Goal: Find specific page/section: Find specific page/section

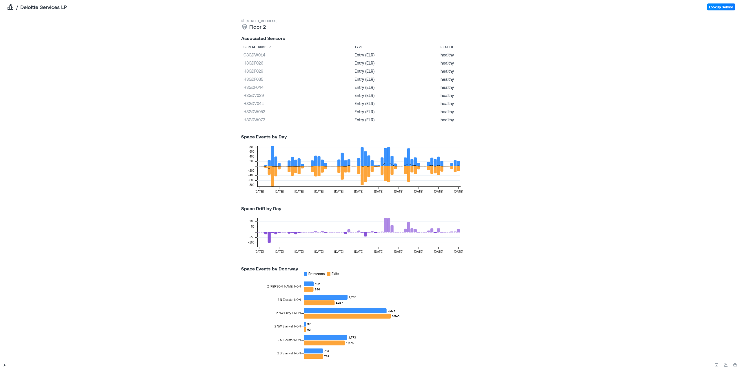
click at [10, 11] on div "/ Deloitte Services LP" at bounding box center [37, 7] width 74 height 14
click at [10, 7] on icon "breadcrumb" at bounding box center [10, 6] width 7 height 7
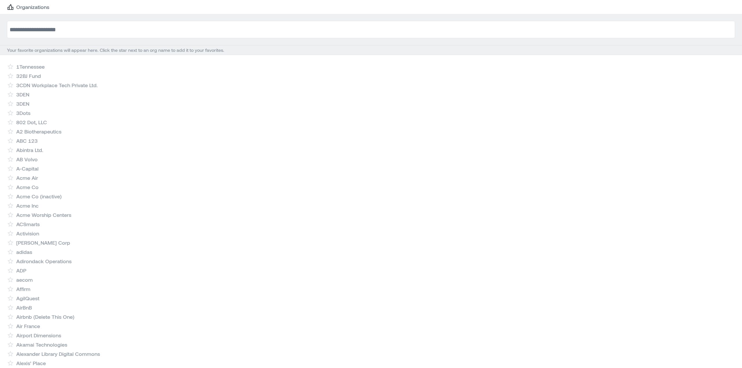
click at [34, 8] on p "Organizations" at bounding box center [32, 6] width 33 height 7
click at [48, 32] on input at bounding box center [369, 29] width 724 height 17
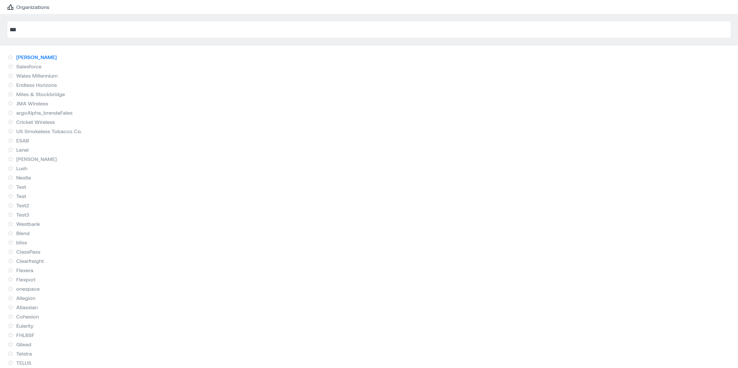
type input "***"
click at [26, 57] on link "[PERSON_NAME]" at bounding box center [36, 57] width 41 height 7
